Goal: Task Accomplishment & Management: Manage account settings

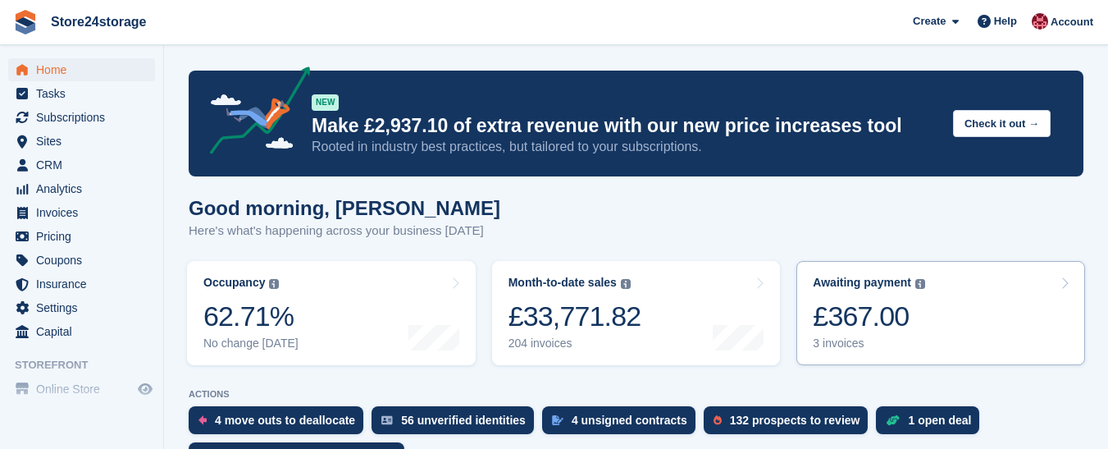
click at [891, 333] on div "£367.00" at bounding box center [869, 316] width 112 height 34
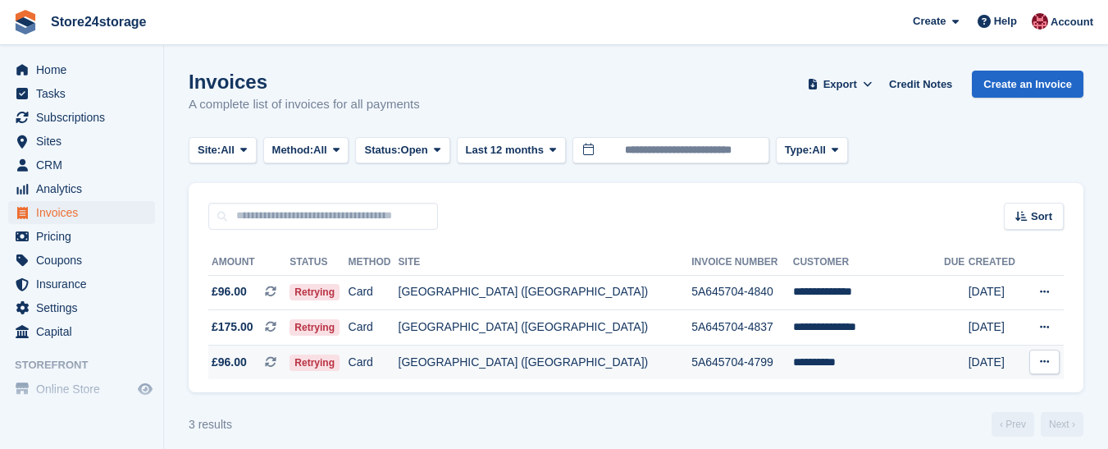
click at [1043, 362] on icon at bounding box center [1044, 361] width 9 height 11
click at [951, 421] on p "View on Stripe" at bounding box center [980, 417] width 143 height 26
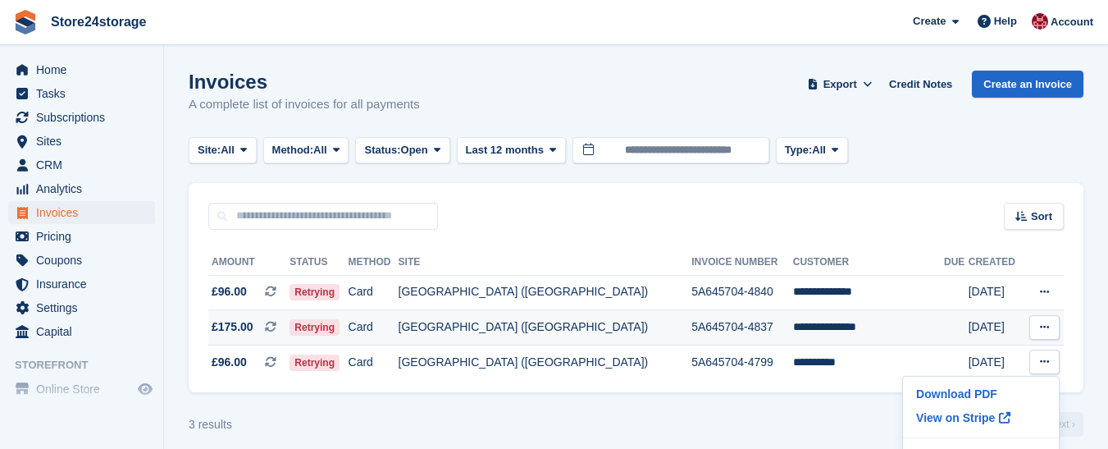
click at [1044, 324] on icon at bounding box center [1044, 326] width 9 height 11
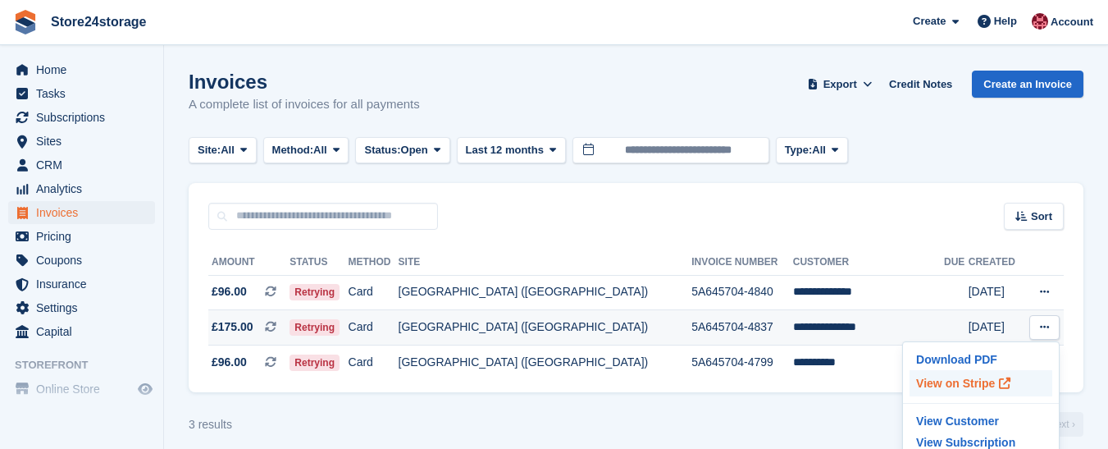
click at [962, 380] on p "View on Stripe" at bounding box center [980, 383] width 143 height 26
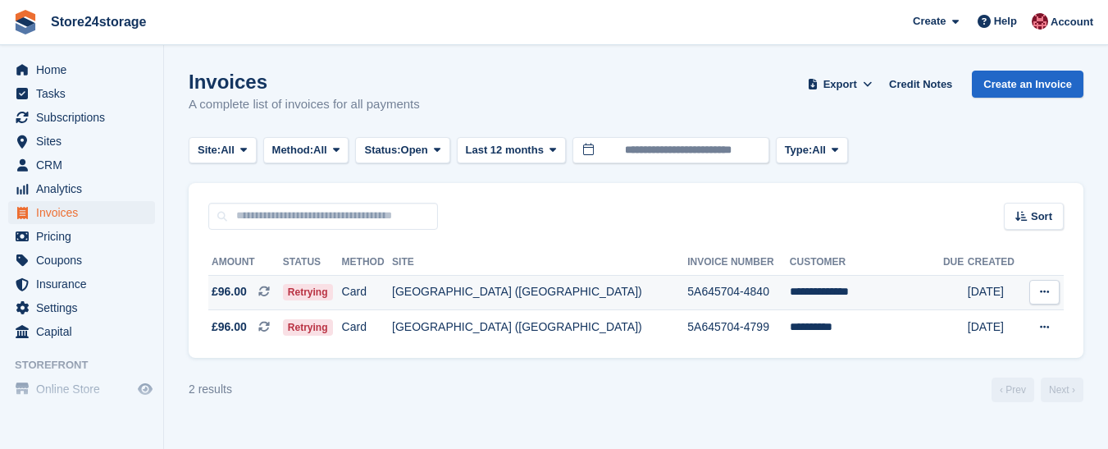
click at [1041, 293] on icon at bounding box center [1044, 291] width 9 height 11
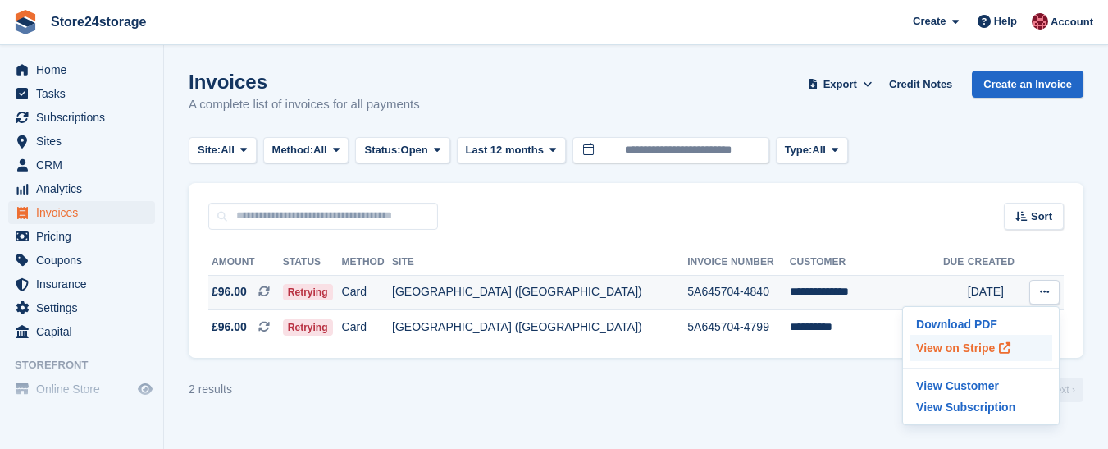
click at [972, 352] on p "View on Stripe" at bounding box center [980, 348] width 143 height 26
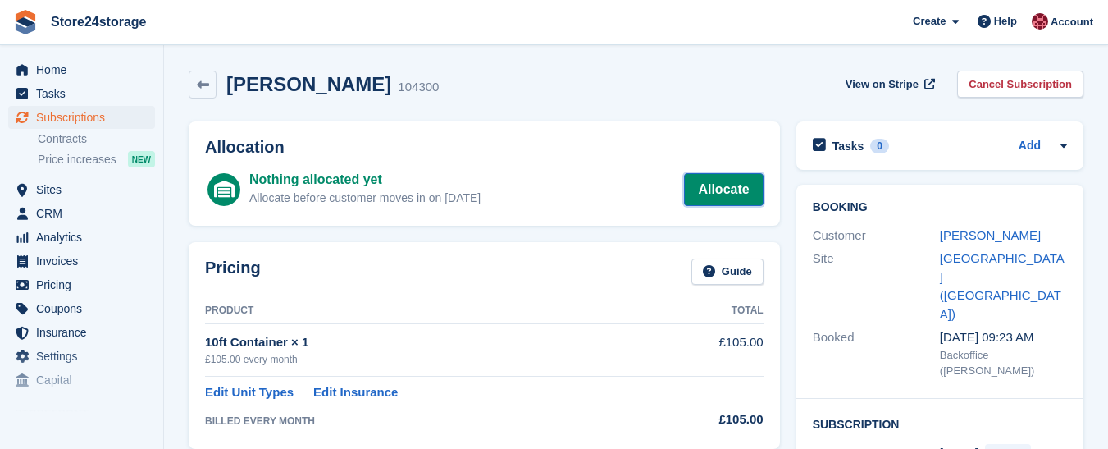
click at [722, 190] on link "Allocate" at bounding box center [723, 189] width 79 height 33
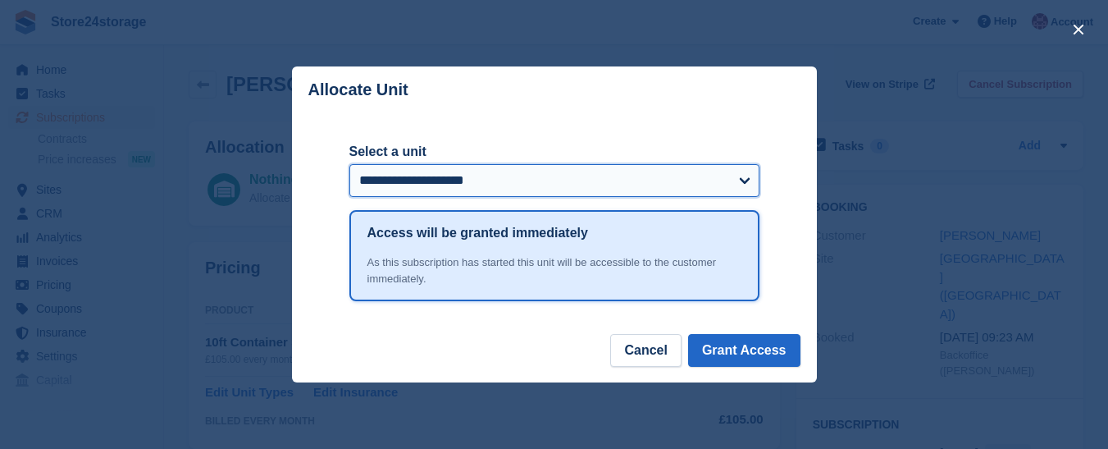
click at [745, 185] on select "**********" at bounding box center [554, 180] width 410 height 33
click at [744, 180] on select "**********" at bounding box center [554, 180] width 410 height 33
select select "******"
click at [349, 166] on select "**********" at bounding box center [554, 180] width 410 height 33
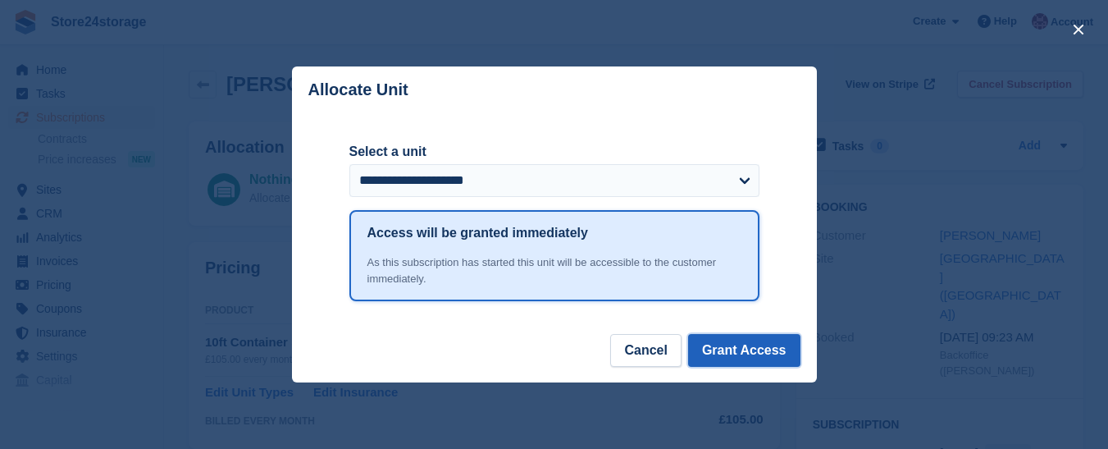
click at [753, 345] on button "Grant Access" at bounding box center [744, 350] width 112 height 33
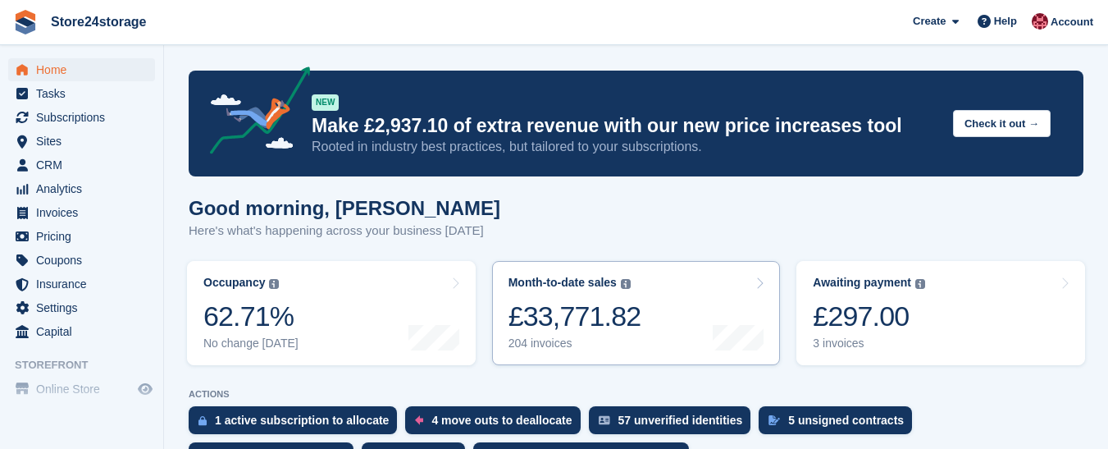
scroll to position [328, 0]
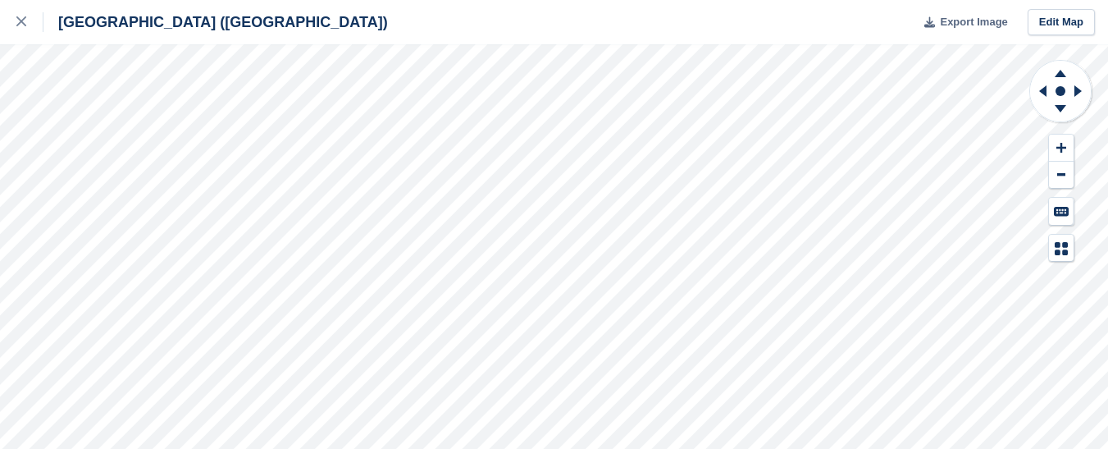
click at [966, 21] on span "Export Image" at bounding box center [973, 22] width 67 height 16
click at [977, 24] on span "Export Image" at bounding box center [973, 22] width 67 height 16
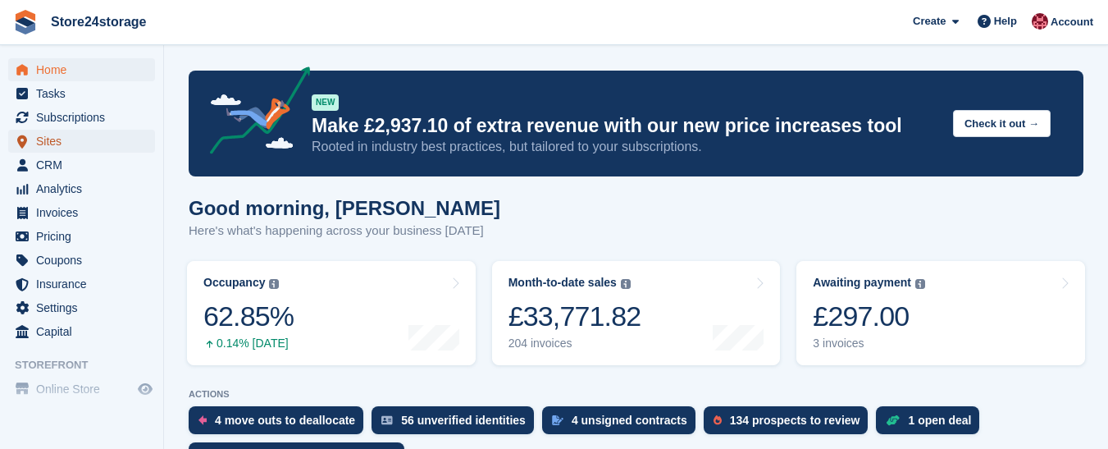
click at [38, 144] on span "Sites" at bounding box center [85, 141] width 98 height 23
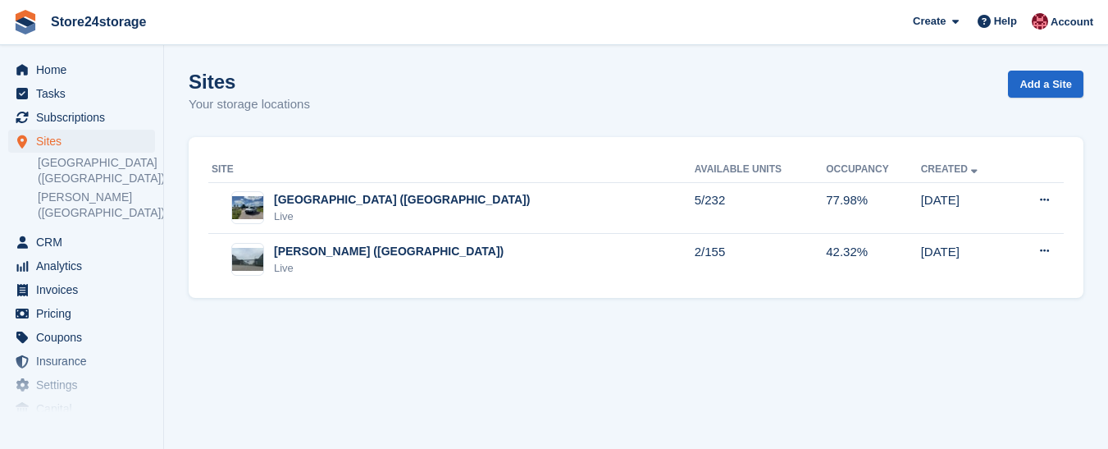
click at [330, 249] on div "[PERSON_NAME] ([GEOGRAPHIC_DATA])" at bounding box center [389, 251] width 230 height 17
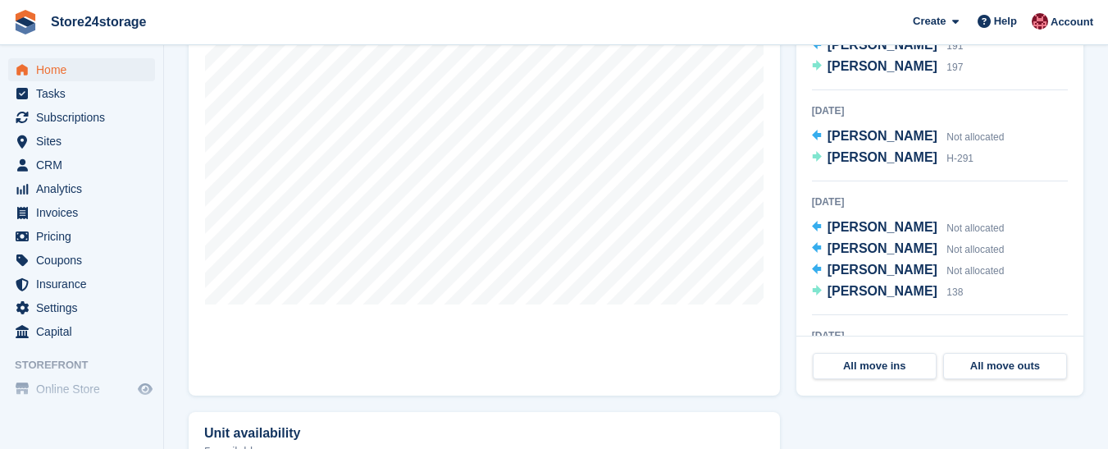
scroll to position [574, 0]
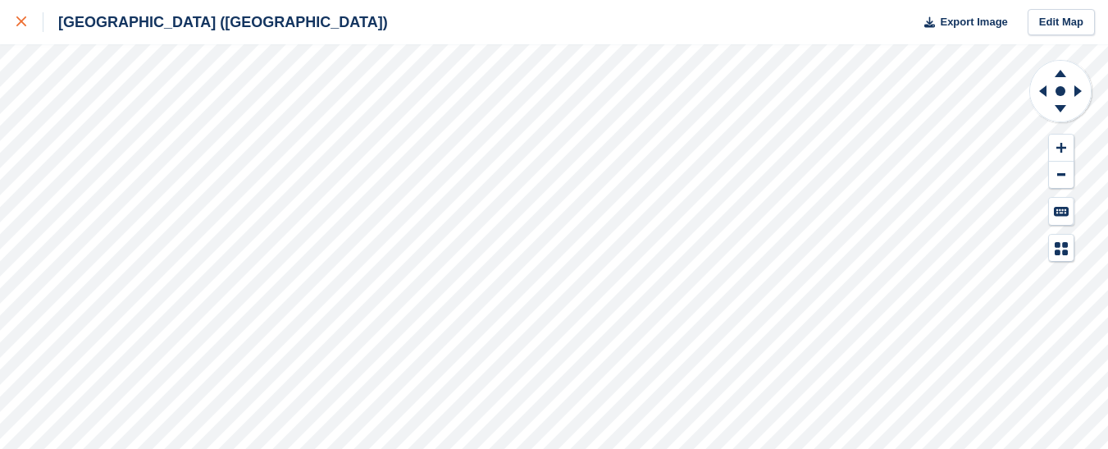
drag, startPoint x: 0, startPoint y: 43, endPoint x: 25, endPoint y: 21, distance: 33.2
click at [25, 21] on icon at bounding box center [21, 21] width 10 height 10
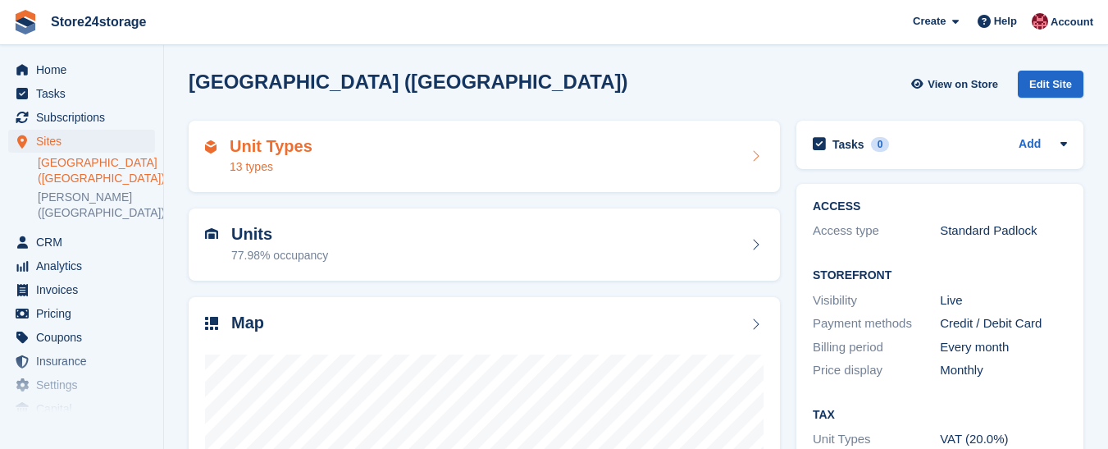
click at [306, 144] on h2 "Unit Types" at bounding box center [271, 146] width 83 height 19
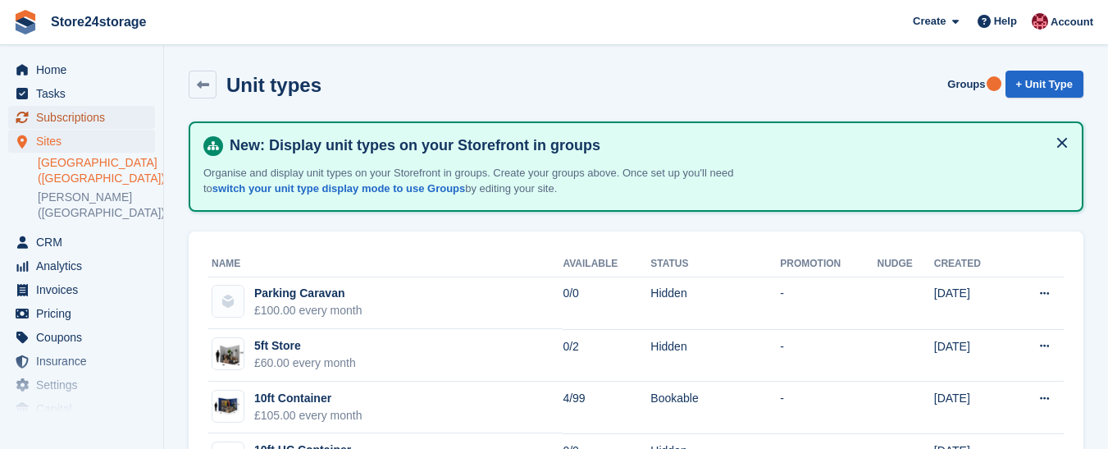
click at [84, 117] on span "Subscriptions" at bounding box center [85, 117] width 98 height 23
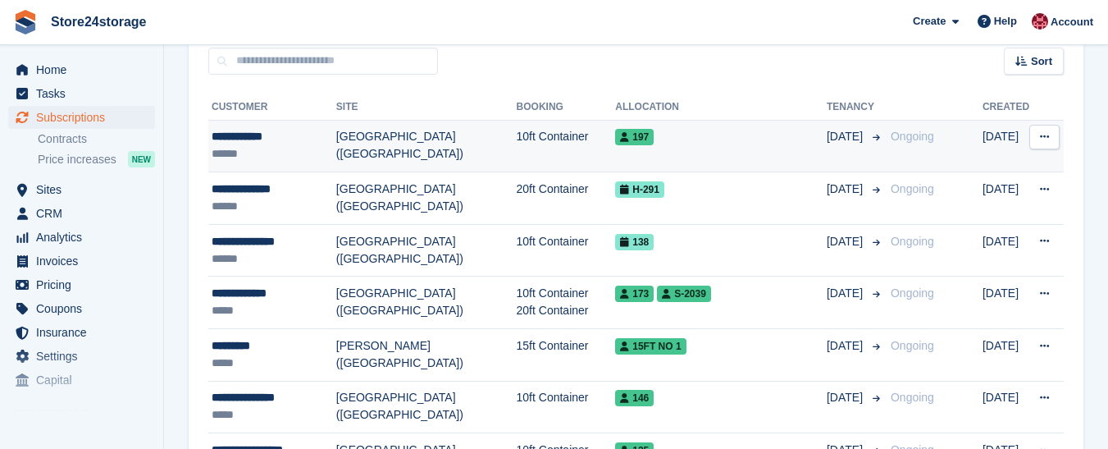
scroll to position [164, 0]
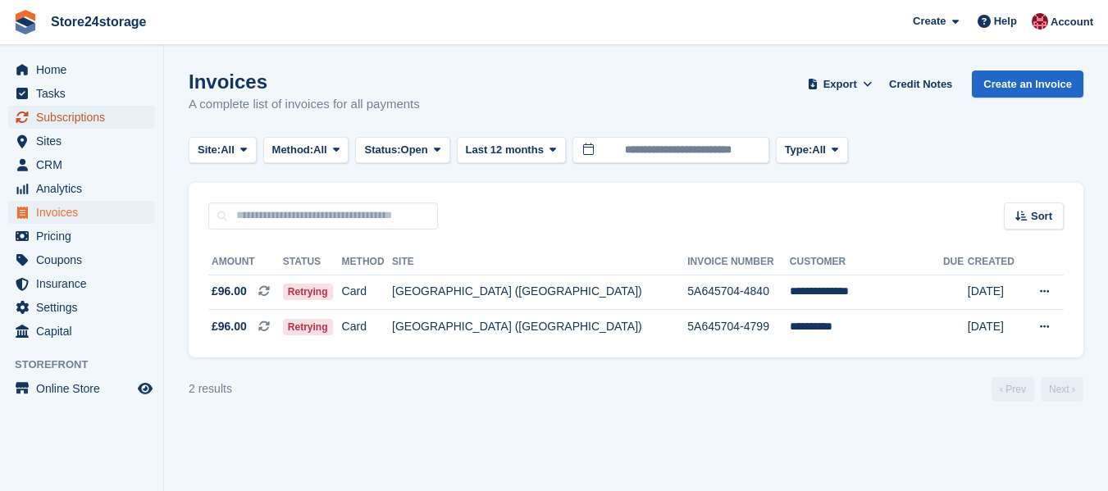
click at [74, 116] on span "Subscriptions" at bounding box center [85, 117] width 98 height 23
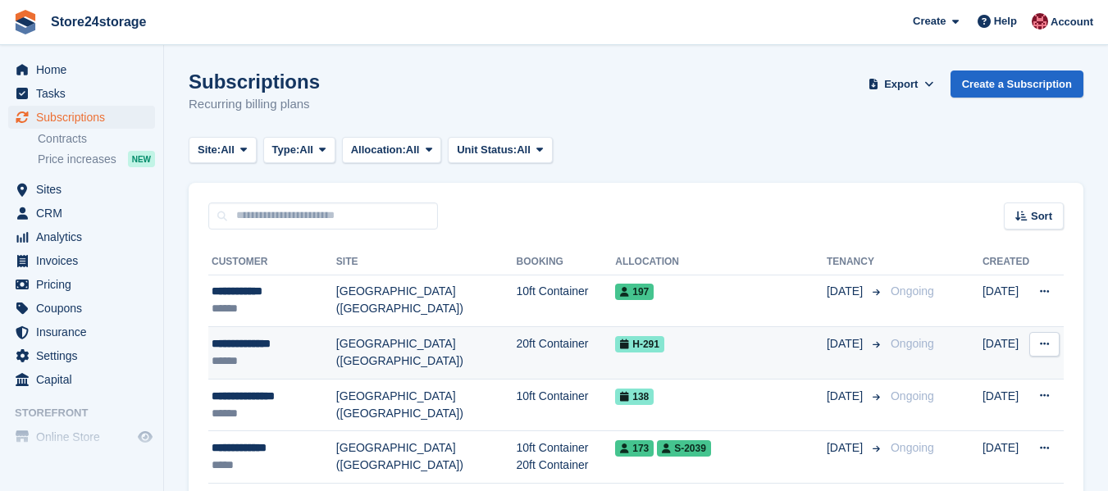
click at [653, 358] on td "H-291" at bounding box center [721, 353] width 212 height 52
